Goal: Check status: Check status

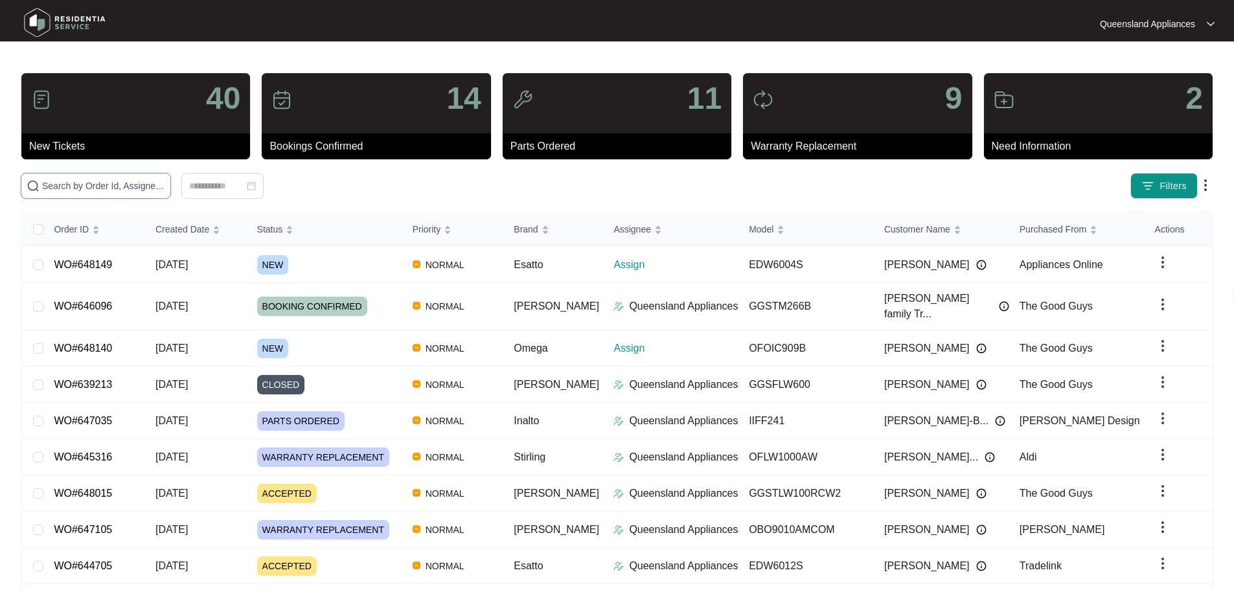
click at [131, 187] on input "text" at bounding box center [103, 186] width 123 height 14
paste input "648140"
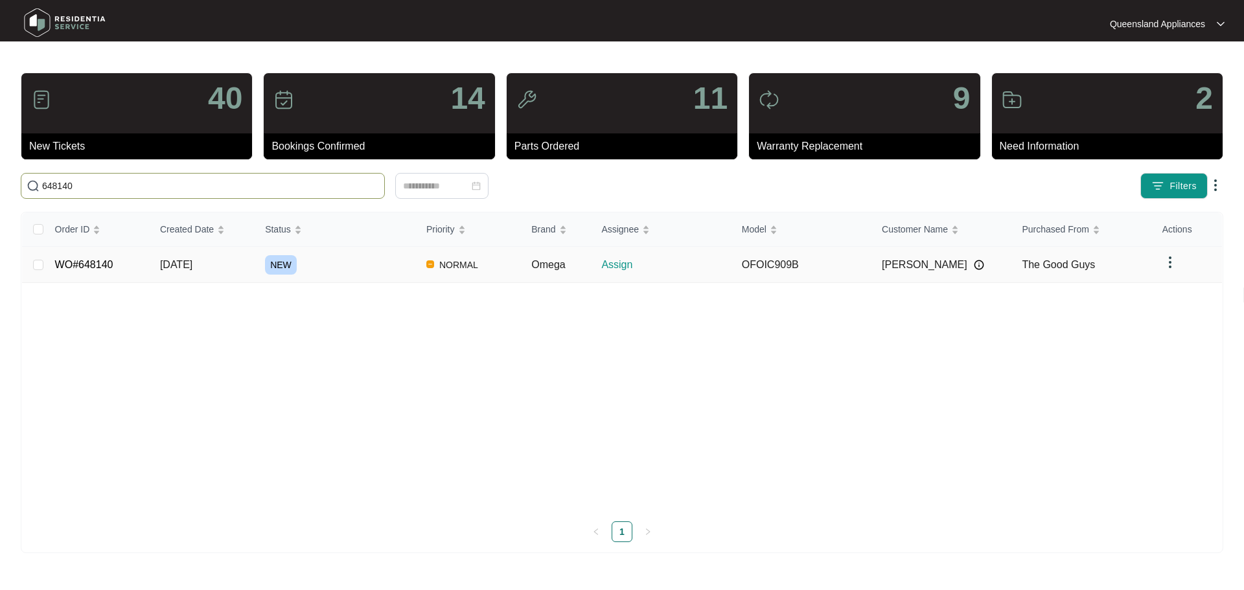
type input "648140"
click at [78, 262] on link "WO#648140" at bounding box center [84, 264] width 58 height 11
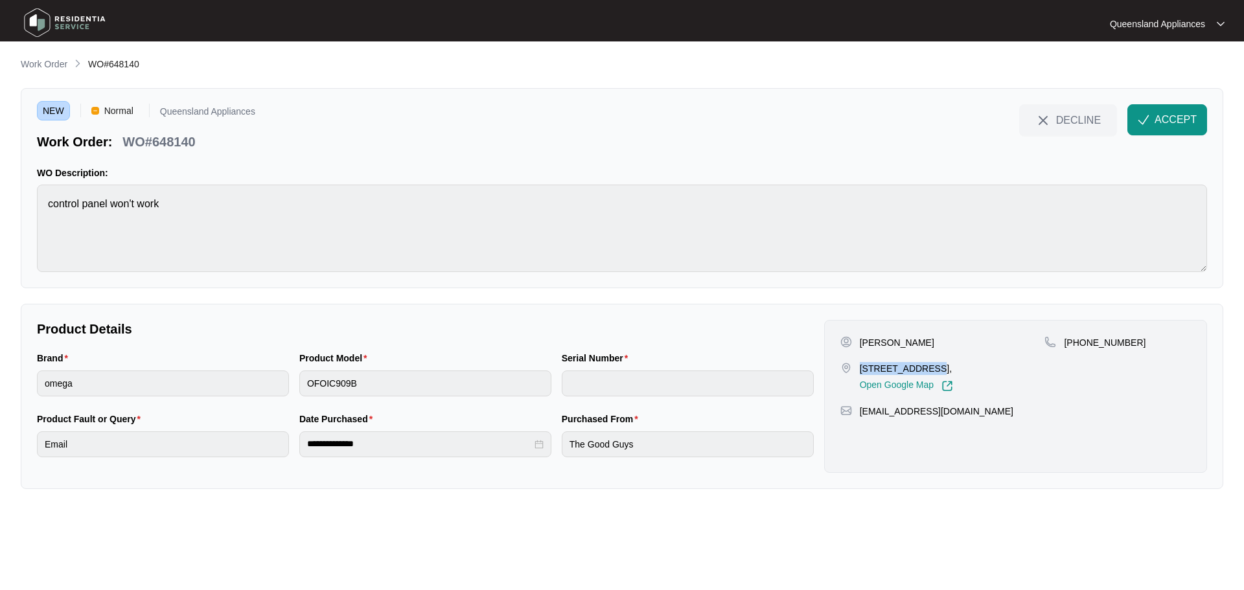
drag, startPoint x: 862, startPoint y: 367, endPoint x: 930, endPoint y: 365, distance: 68.1
click at [930, 365] on p "[STREET_ADDRESS]," at bounding box center [906, 368] width 93 height 13
copy p "13 Summer View"
click at [185, 141] on p "WO#648140" at bounding box center [158, 142] width 73 height 18
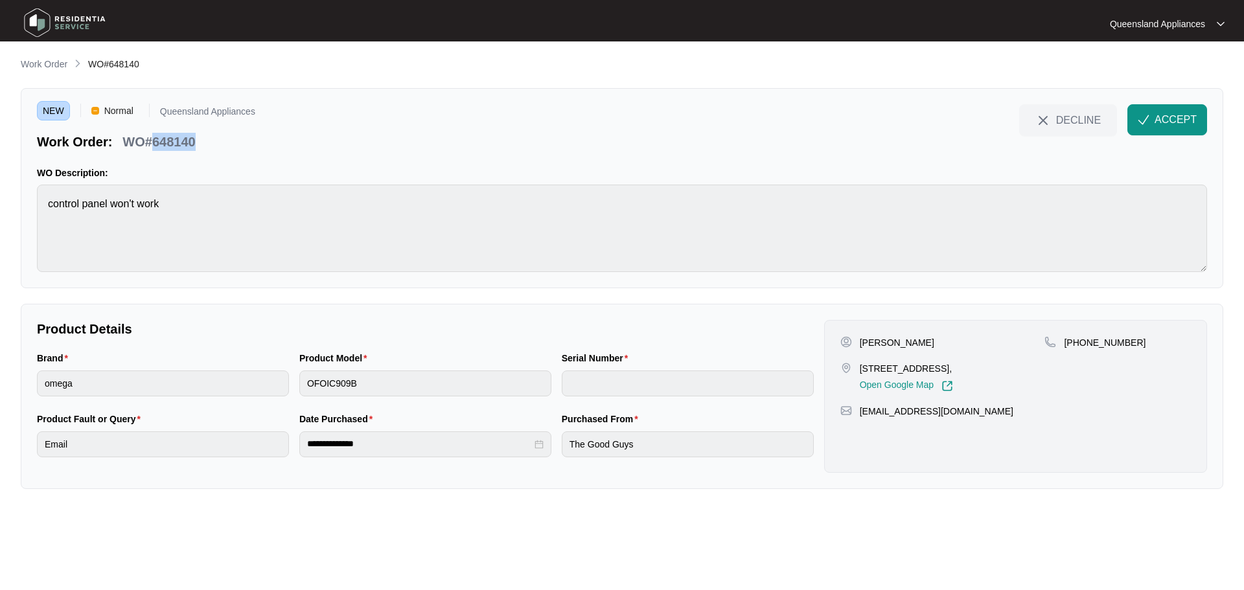
copy p "648140"
click at [1114, 344] on p "[PHONE_NUMBER]" at bounding box center [1105, 342] width 82 height 13
copy p "61498594237"
click at [1180, 117] on span "ACCEPT" at bounding box center [1175, 120] width 42 height 16
